Goal: Information Seeking & Learning: Find specific page/section

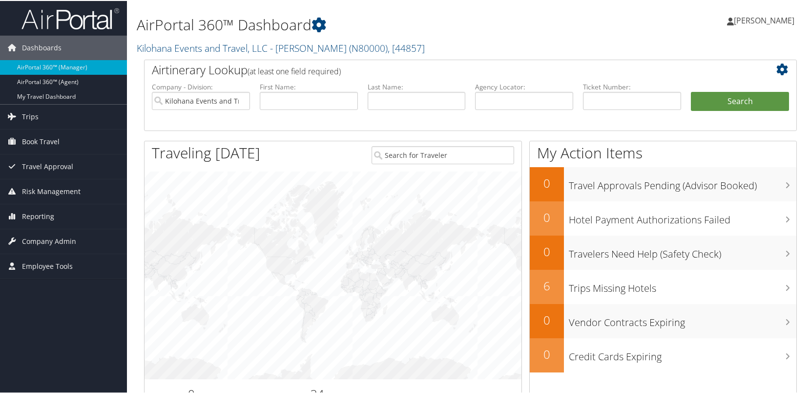
click at [44, 242] on span "Company Admin" at bounding box center [49, 240] width 54 height 24
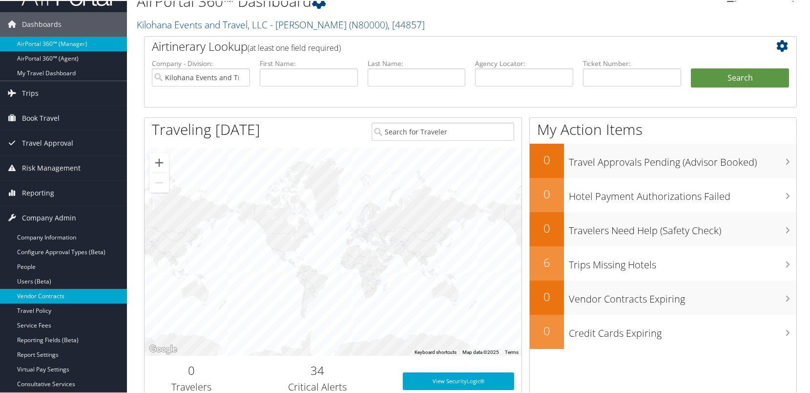
scroll to position [29, 0]
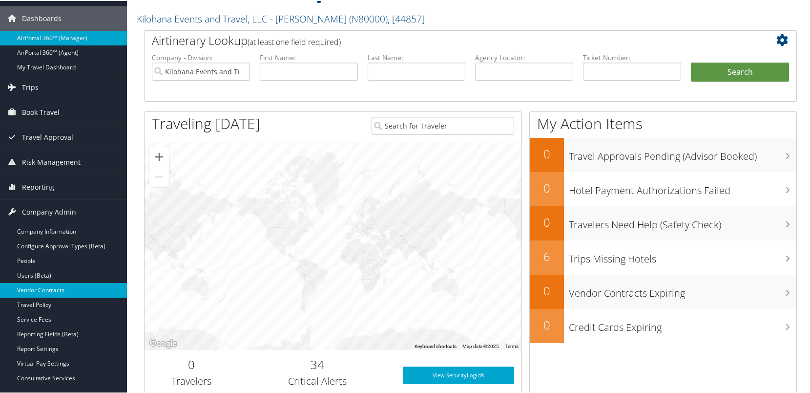
click at [47, 290] on link "Vendor Contracts" at bounding box center [63, 289] width 127 height 15
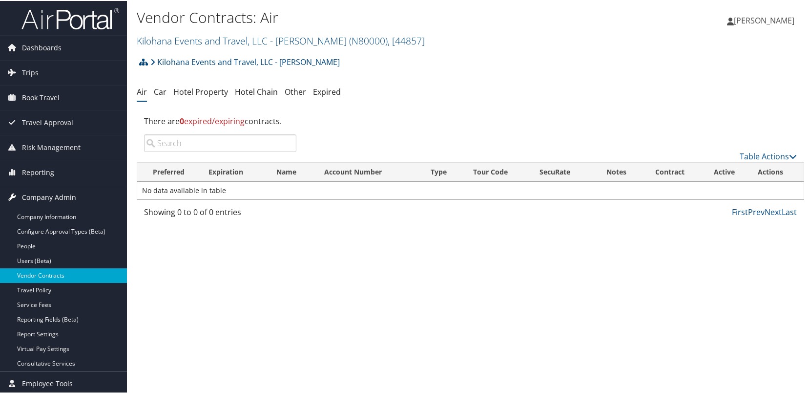
click at [46, 195] on span "Company Admin" at bounding box center [49, 196] width 54 height 24
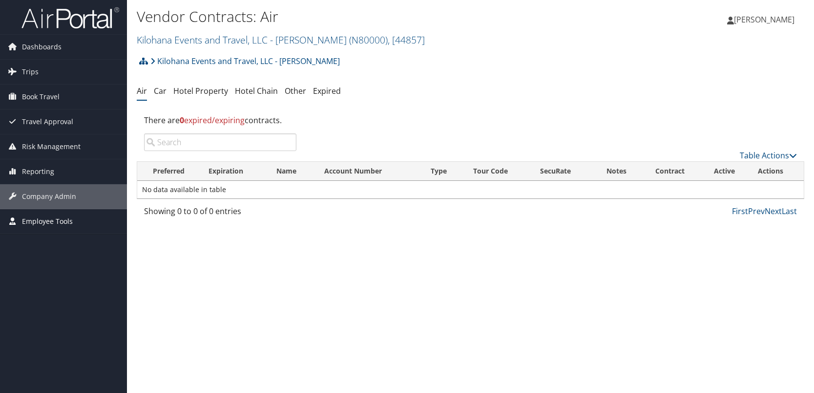
click at [49, 223] on span "Employee Tools" at bounding box center [47, 221] width 51 height 24
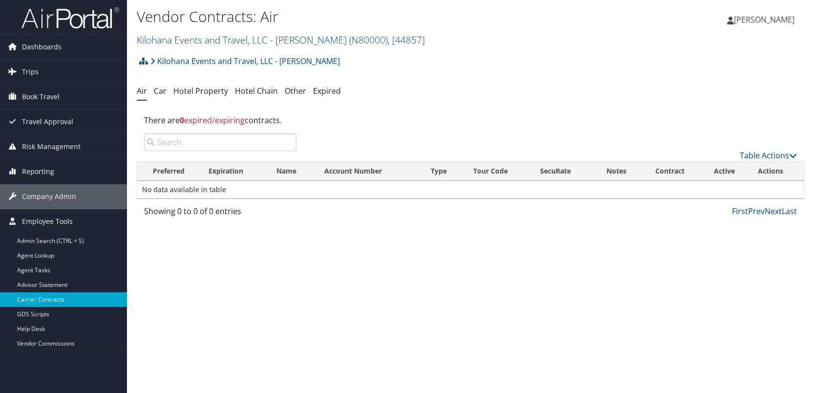
click at [47, 299] on link "Carrier Contracts" at bounding box center [63, 299] width 127 height 15
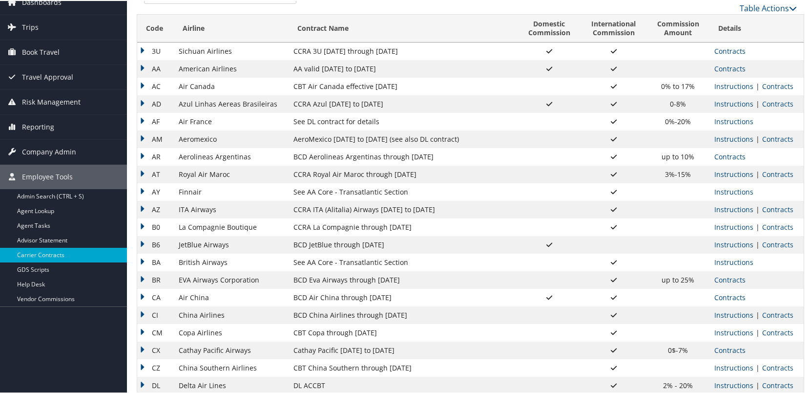
scroll to position [56, 0]
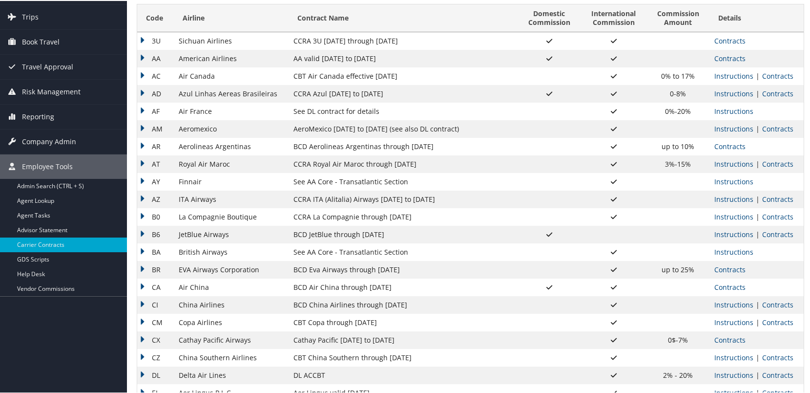
click at [145, 232] on td "B6" at bounding box center [155, 234] width 37 height 18
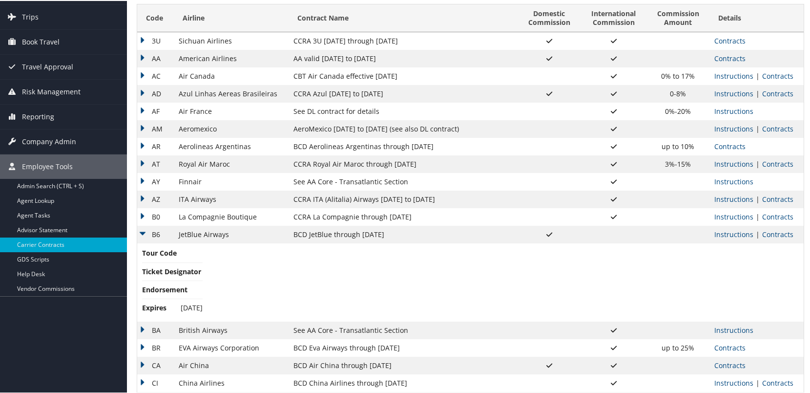
click at [145, 232] on td "B6" at bounding box center [155, 234] width 37 height 18
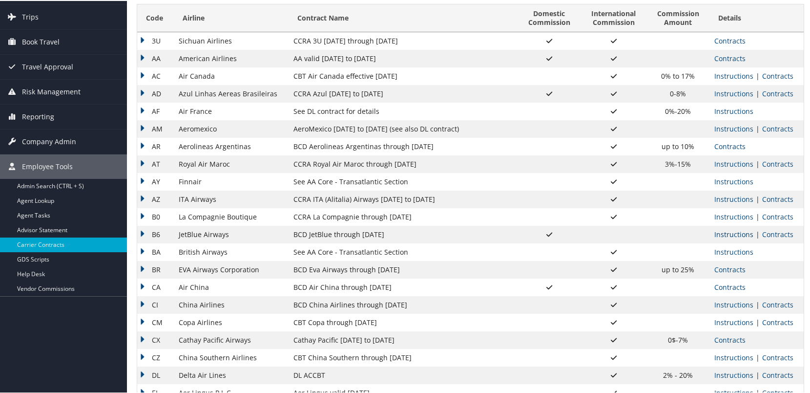
click at [729, 233] on link "Instructions" at bounding box center [734, 233] width 39 height 9
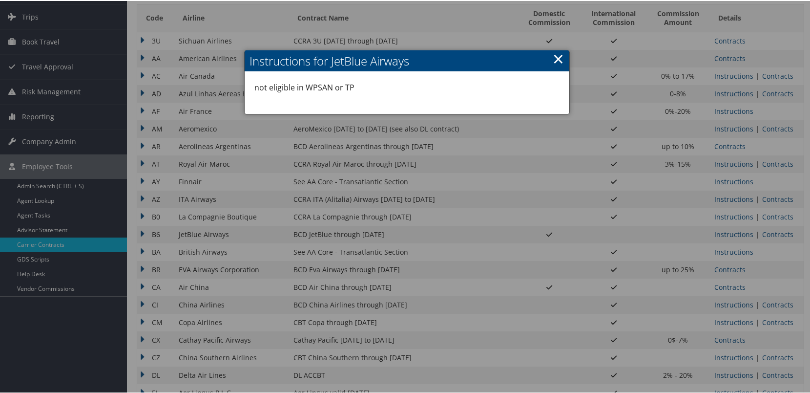
click at [772, 234] on div at bounding box center [407, 196] width 814 height 393
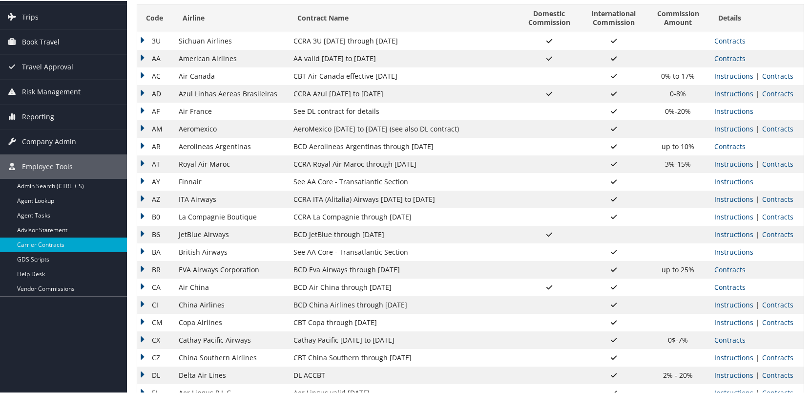
click at [772, 234] on link "Contracts" at bounding box center [777, 233] width 31 height 9
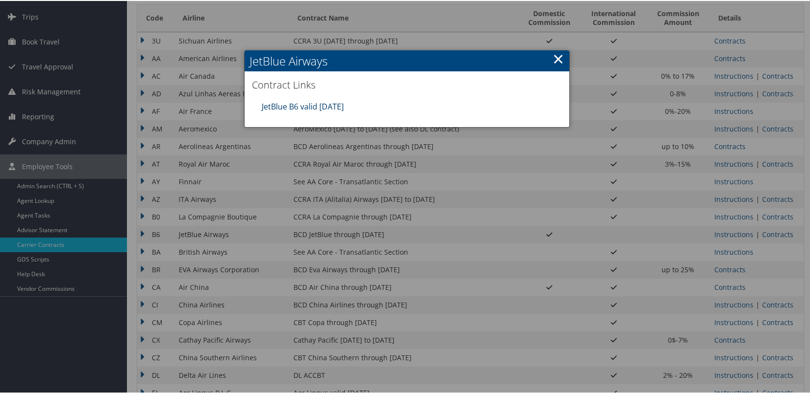
click at [300, 105] on link "JetBlue B6 valid 31oct25" at bounding box center [303, 105] width 82 height 11
